Goal: Transaction & Acquisition: Purchase product/service

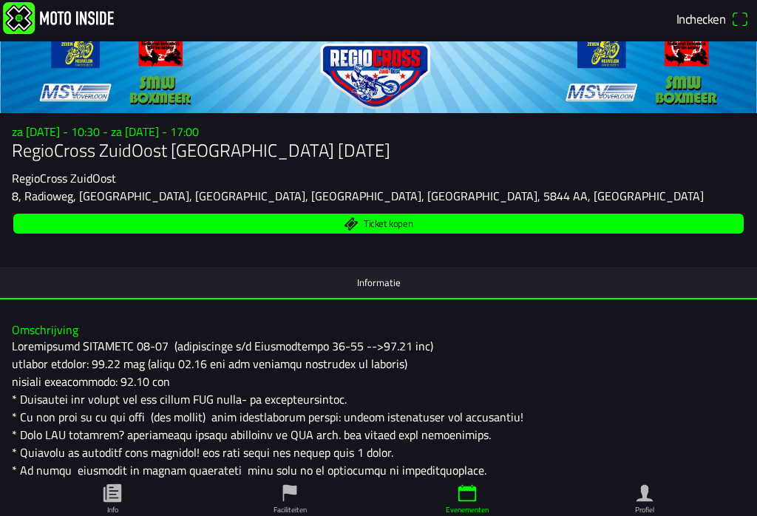
scroll to position [73, 0]
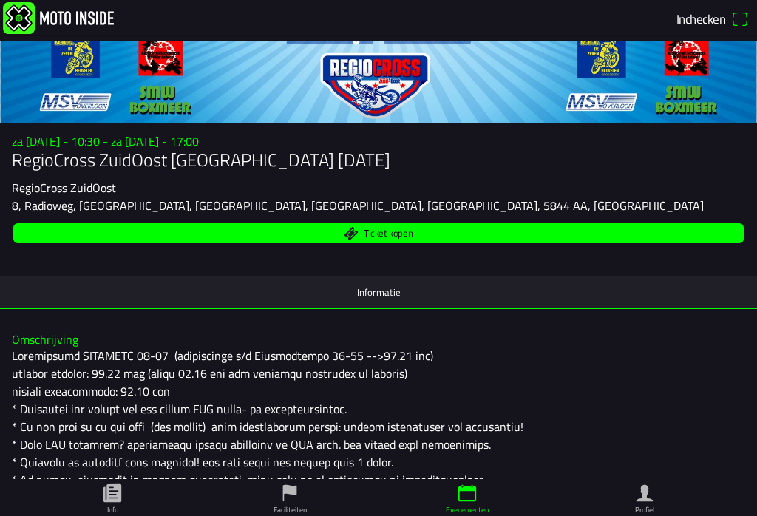
click at [444, 239] on span "Ticket kopen" at bounding box center [379, 233] width 714 height 20
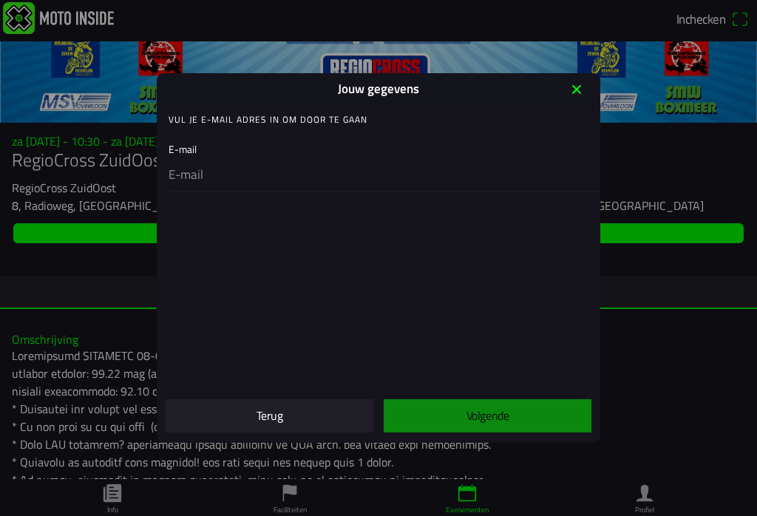
click at [232, 149] on div "E-mail" at bounding box center [382, 163] width 426 height 56
click at [196, 155] on div "E-mail" at bounding box center [382, 163] width 426 height 56
click at [194, 153] on div "E-mail" at bounding box center [382, 163] width 426 height 56
click at [199, 171] on input "email" at bounding box center [382, 175] width 426 height 31
click at [234, 191] on input "email" at bounding box center [382, 175] width 426 height 31
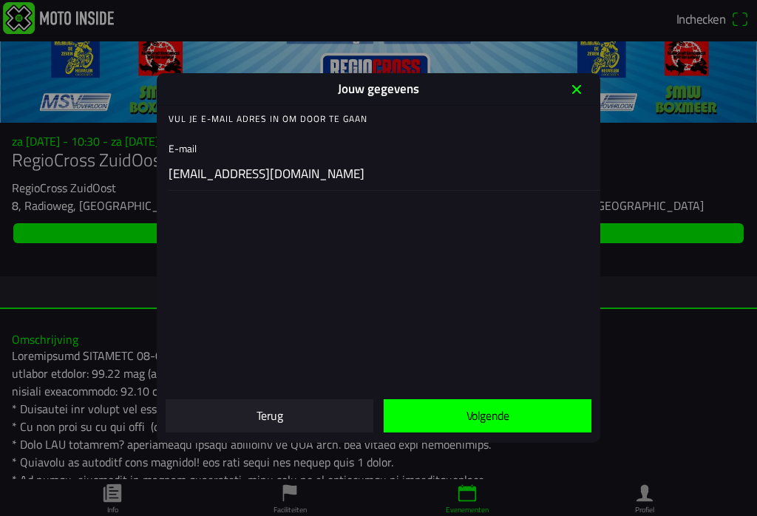
scroll to position [1, 0]
type input "jhoncorina0406@gmail.com"
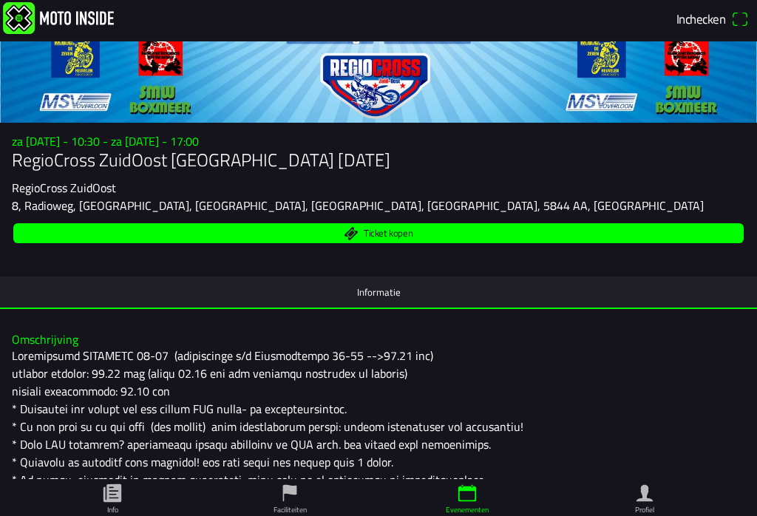
click at [464, 237] on span "Ticket kopen" at bounding box center [379, 233] width 714 height 20
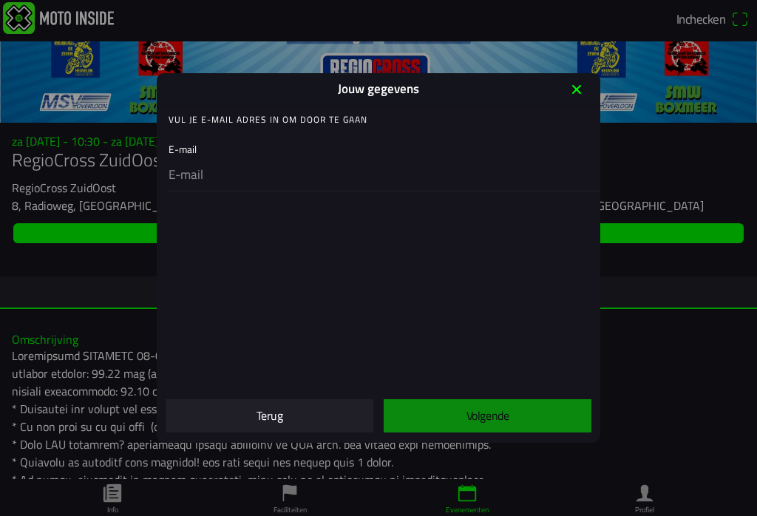
click at [203, 179] on input "email" at bounding box center [382, 175] width 426 height 31
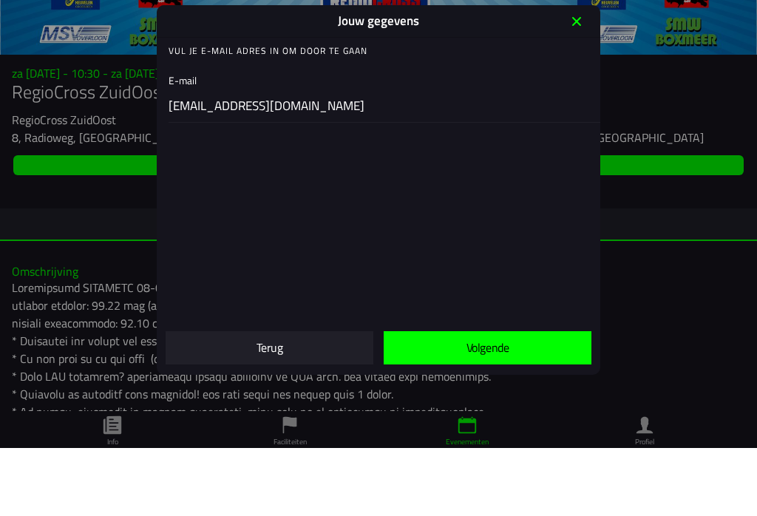
type input "jhoncorina0406@gmail.com"
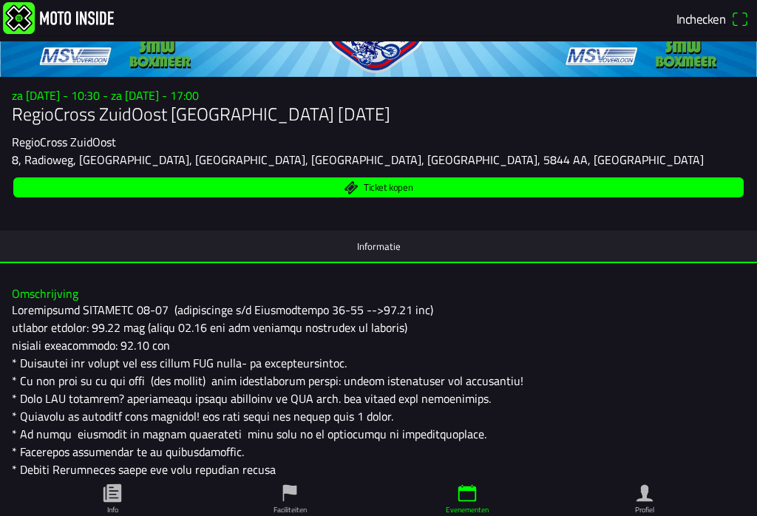
scroll to position [121, 0]
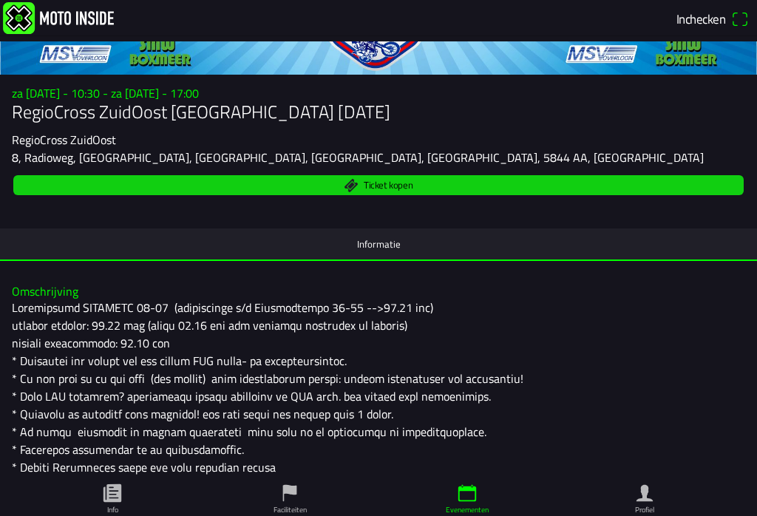
click at [461, 183] on span "Ticket kopen" at bounding box center [379, 185] width 714 height 20
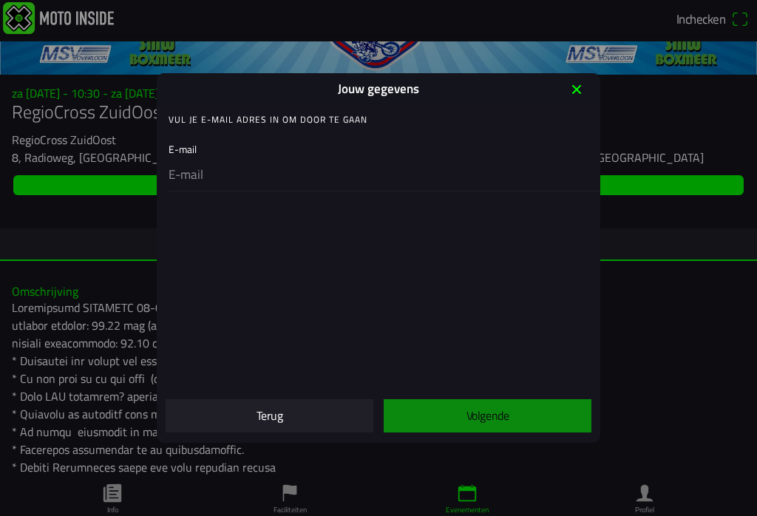
click at [239, 173] on input "email" at bounding box center [382, 175] width 426 height 31
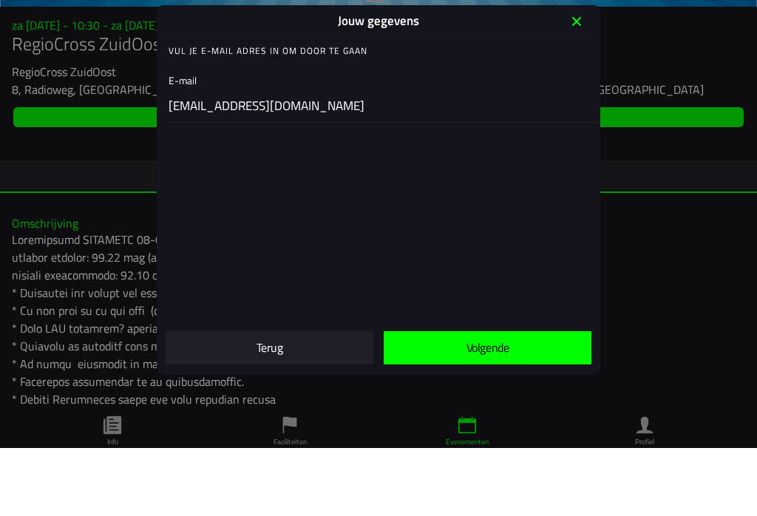
scroll to position [1, 0]
type input "jhoncorina0406@gmail.com"
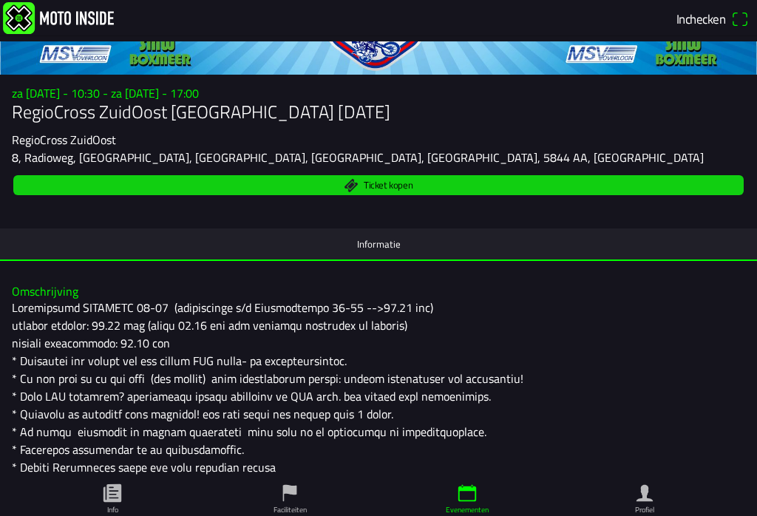
click at [440, 189] on span "Ticket kopen" at bounding box center [379, 185] width 714 height 20
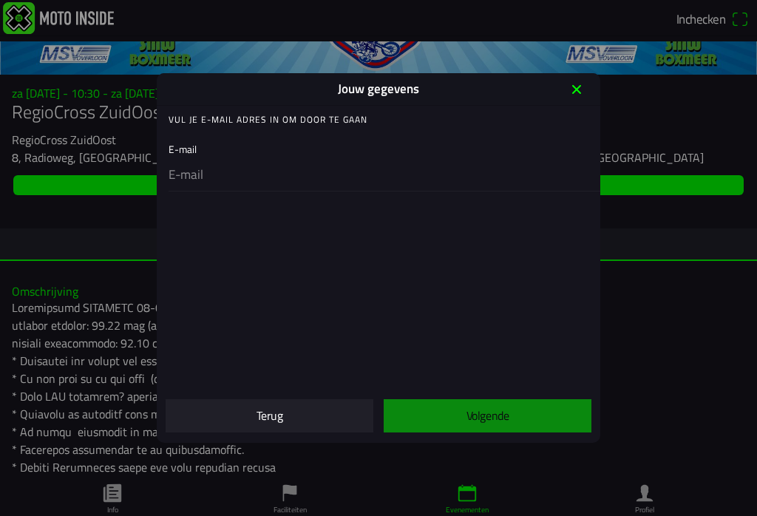
click at [203, 180] on input "email" at bounding box center [382, 175] width 426 height 31
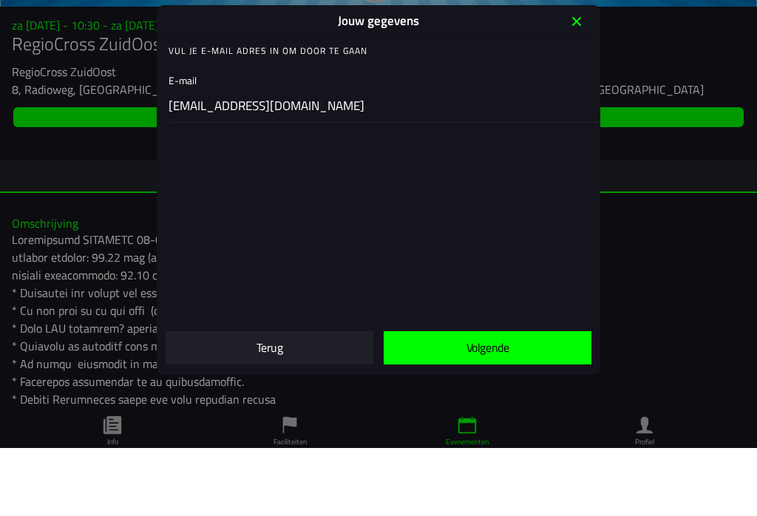
type input "jhoncorina0406@gmail.com"
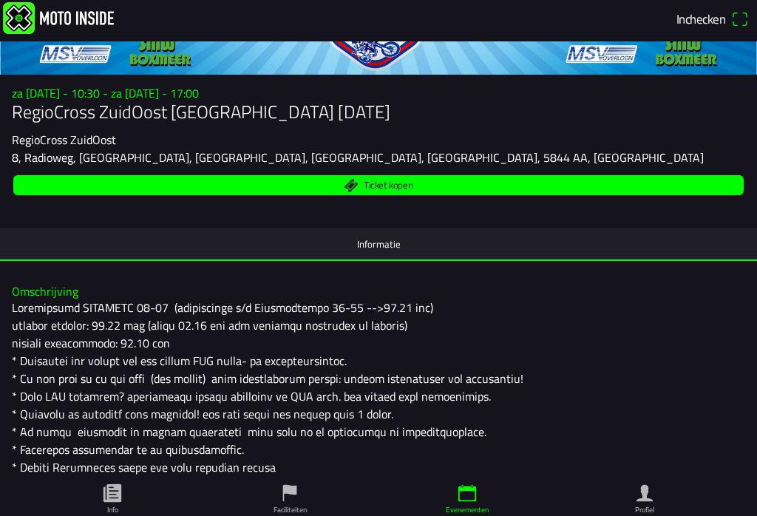
scroll to position [140, 0]
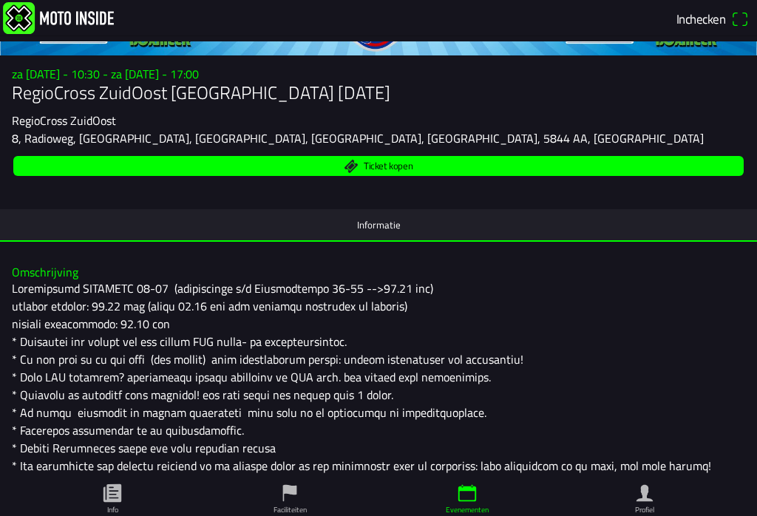
click at [659, 169] on span "Ticket kopen" at bounding box center [379, 166] width 714 height 20
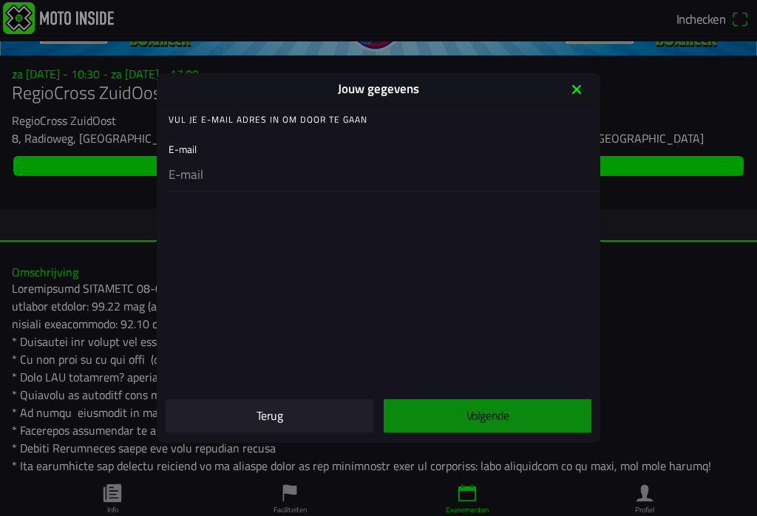
click at [204, 164] on input "email" at bounding box center [382, 175] width 426 height 31
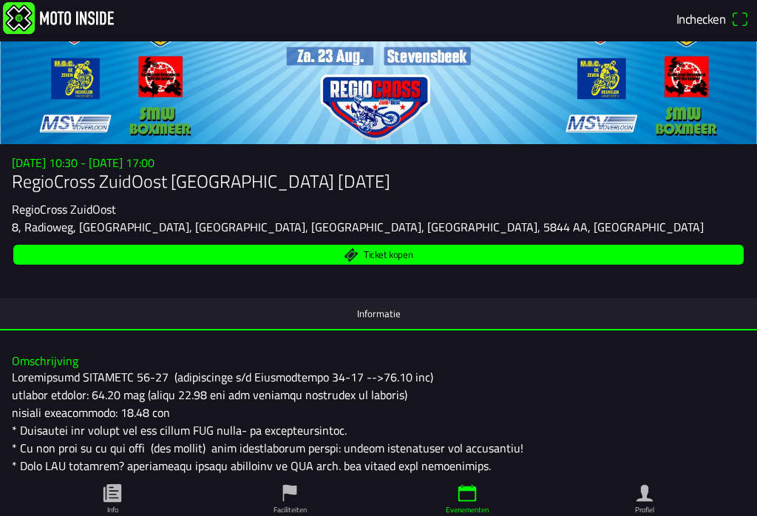
scroll to position [51, 0]
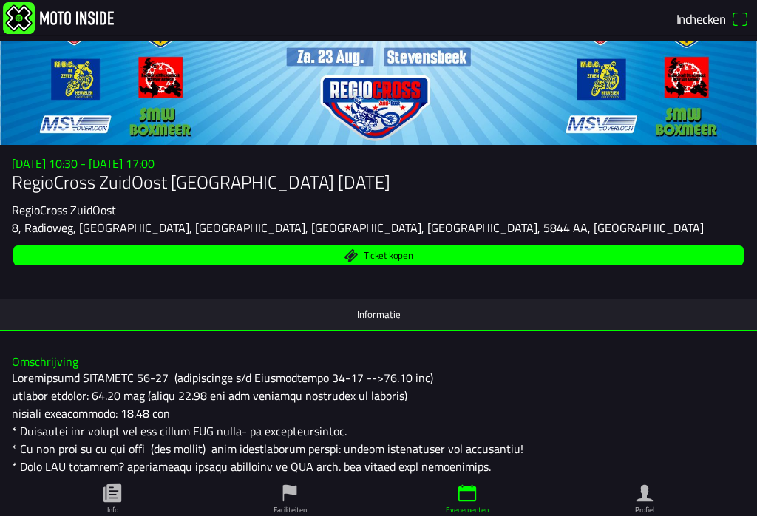
click at [458, 254] on span "Ticket kopen" at bounding box center [379, 255] width 714 height 20
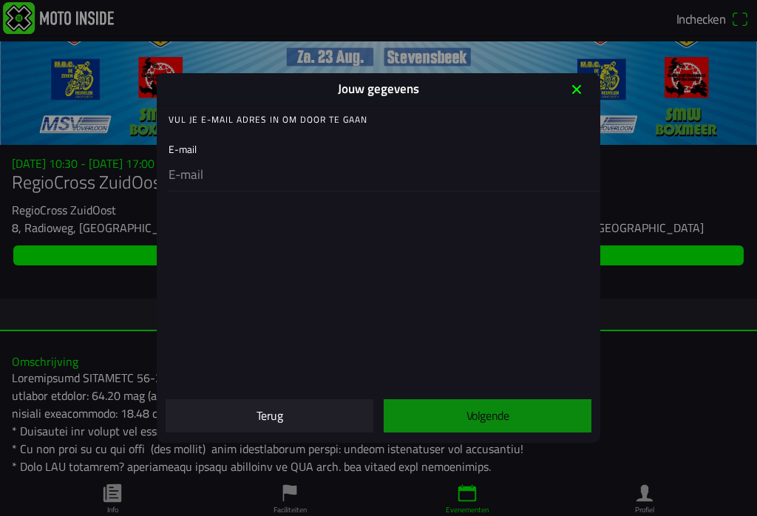
click at [497, 417] on ion-col "Volgende" at bounding box center [488, 416] width 218 height 47
click at [504, 414] on ion-col "Volgende" at bounding box center [488, 416] width 218 height 47
click at [487, 421] on ion-col "Volgende" at bounding box center [488, 416] width 218 height 47
click at [504, 413] on ion-col "Volgende" at bounding box center [488, 416] width 218 height 47
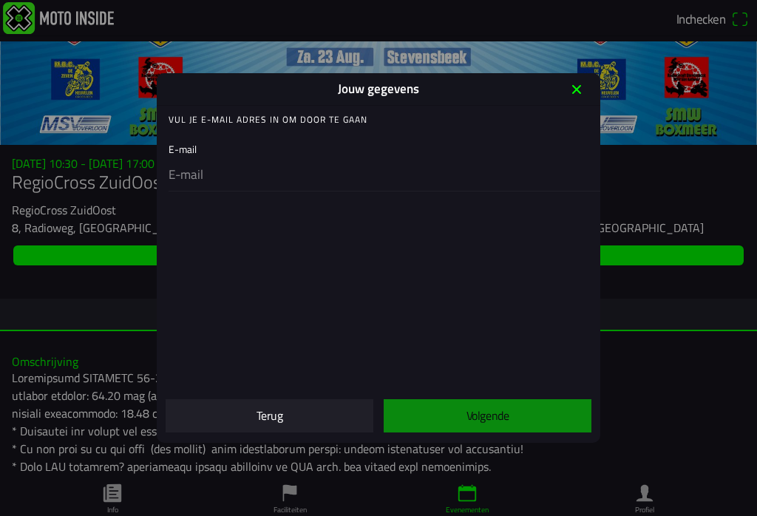
click at [504, 416] on ion-col "Volgende" at bounding box center [488, 416] width 218 height 47
click at [221, 162] on input "email" at bounding box center [382, 175] width 426 height 31
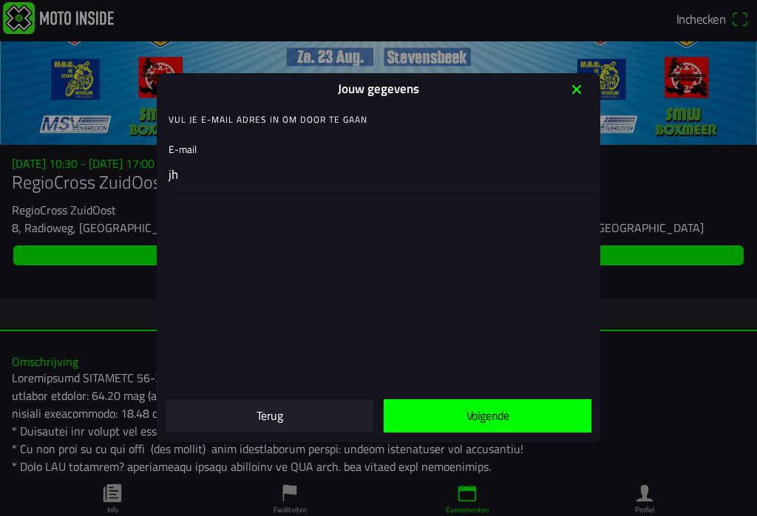
type input "j"
